Goal: Transaction & Acquisition: Purchase product/service

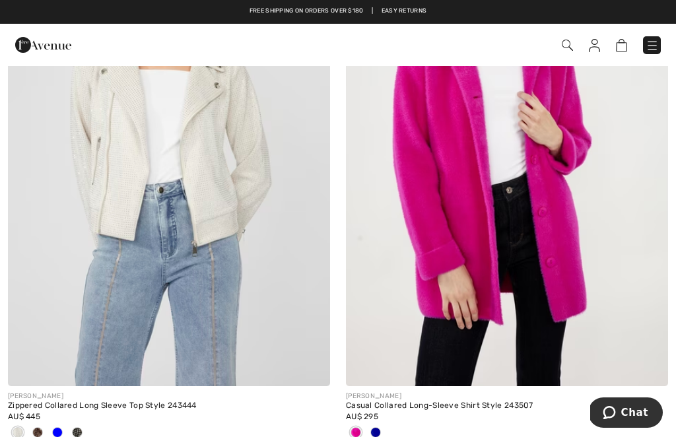
scroll to position [8087, 0]
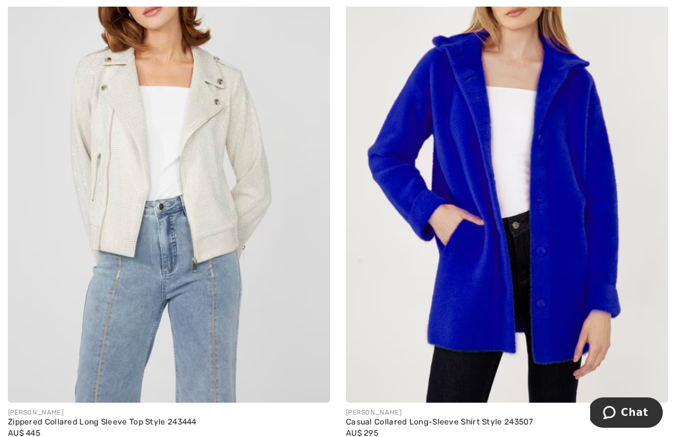
click at [591, 274] on img at bounding box center [507, 161] width 322 height 484
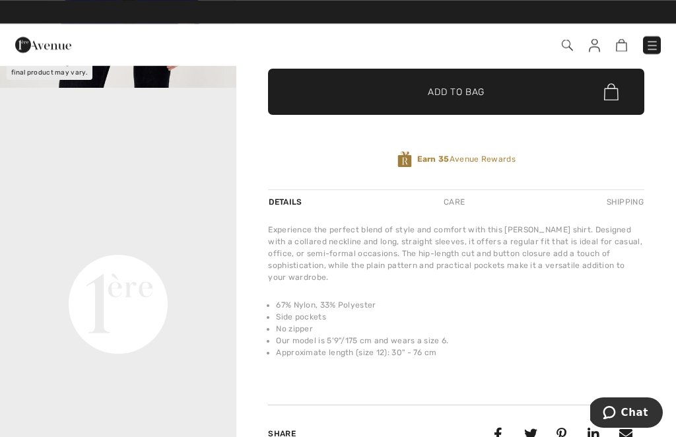
scroll to position [48, 0]
click at [73, 246] on video "Your browser does not support the video tag." at bounding box center [118, 186] width 236 height 118
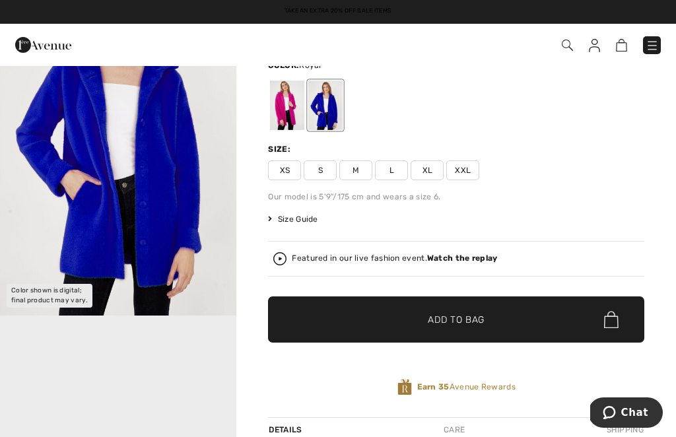
scroll to position [100, 0]
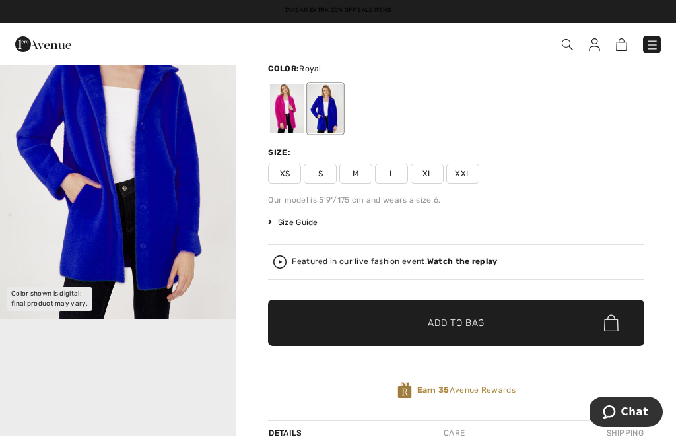
click at [301, 223] on span "Size Guide" at bounding box center [293, 223] width 50 height 12
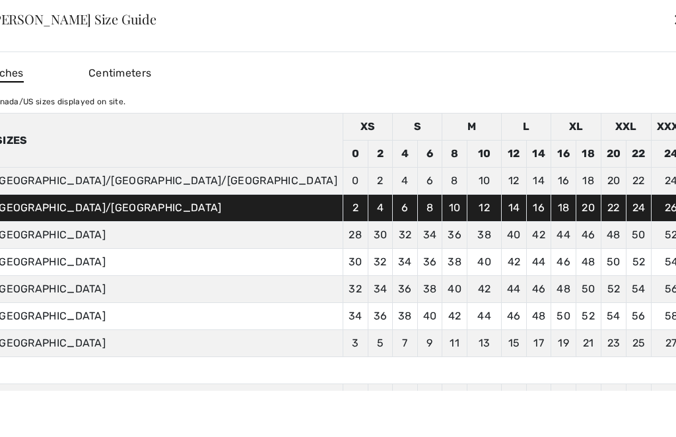
scroll to position [101, 0]
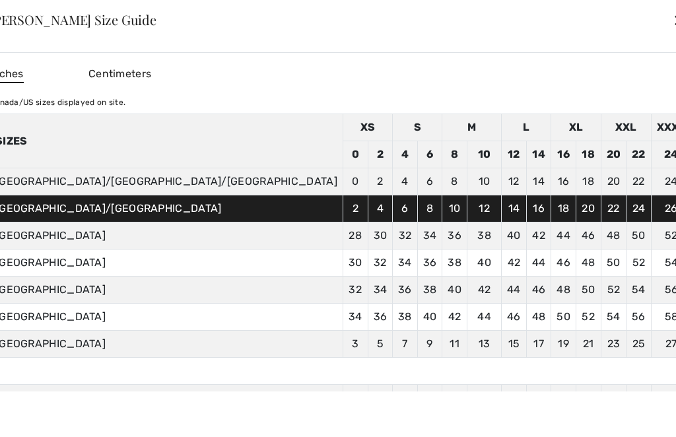
click at [151, 72] on span "Centimeters" at bounding box center [120, 73] width 63 height 13
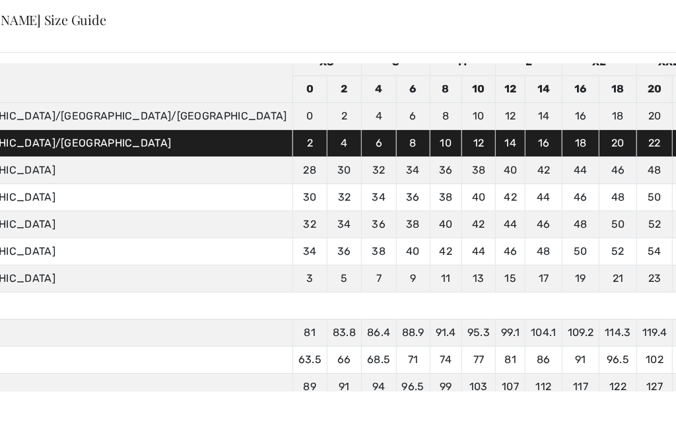
scroll to position [65, 0]
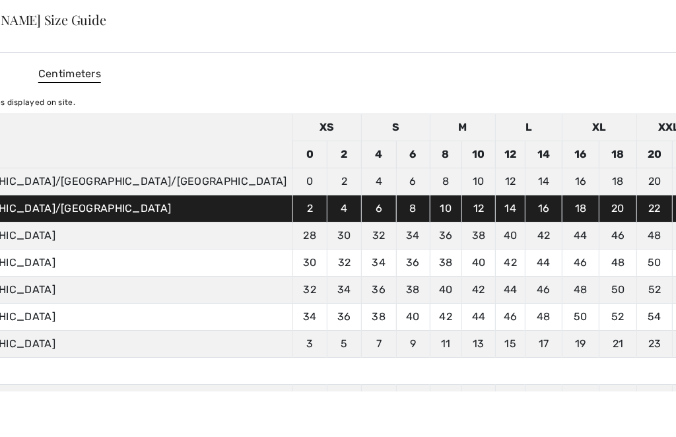
scroll to position [0, 0]
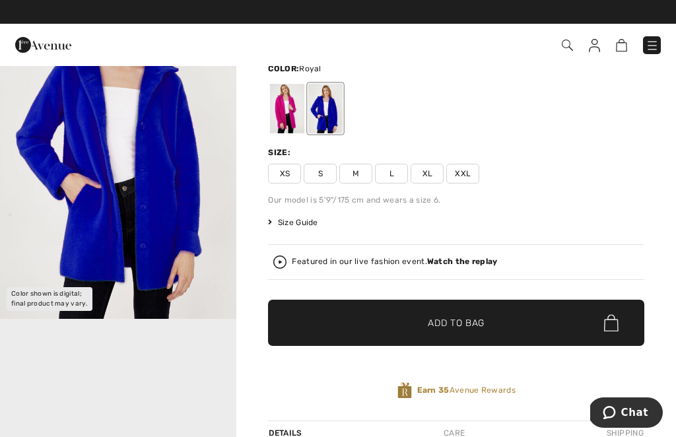
click at [280, 106] on div at bounding box center [287, 109] width 34 height 50
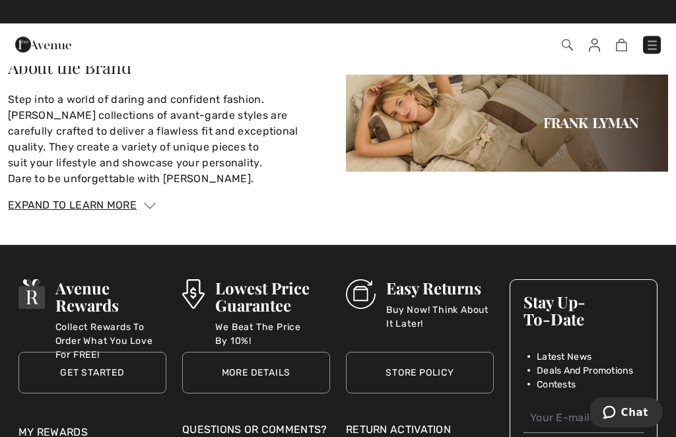
scroll to position [1417, 0]
